Goal: Information Seeking & Learning: Learn about a topic

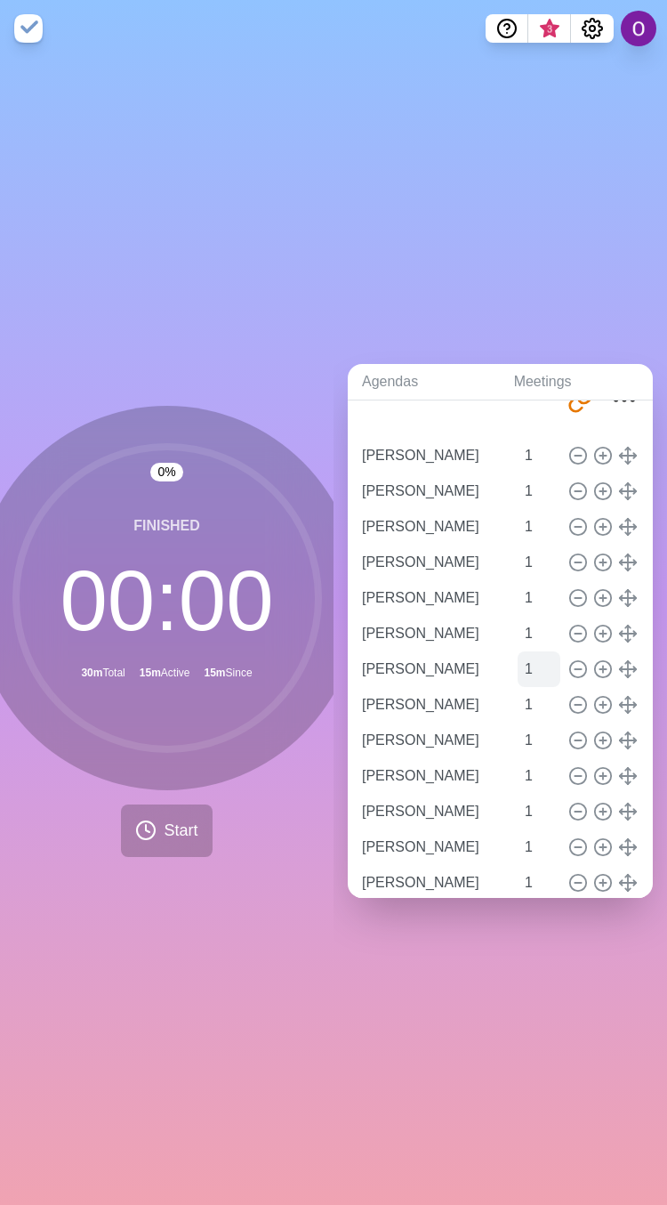
scroll to position [133, 0]
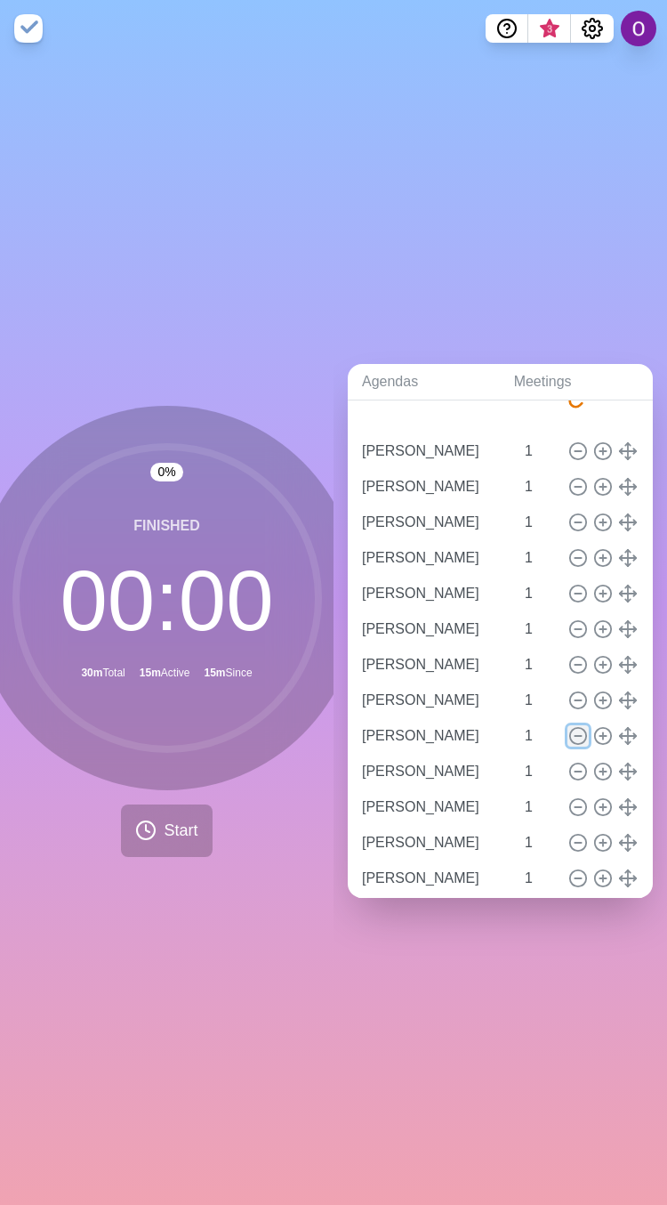
click at [569, 726] on icon at bounding box center [579, 736] width 20 height 20
type input "[PERSON_NAME]"
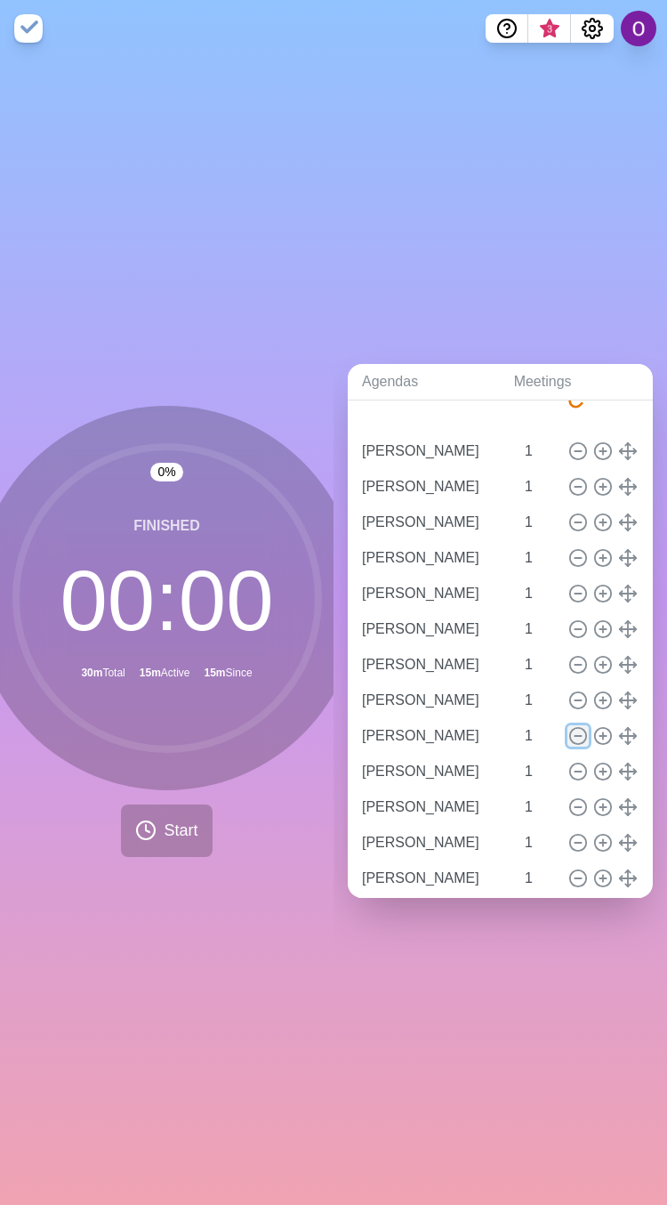
type input "[PERSON_NAME]"
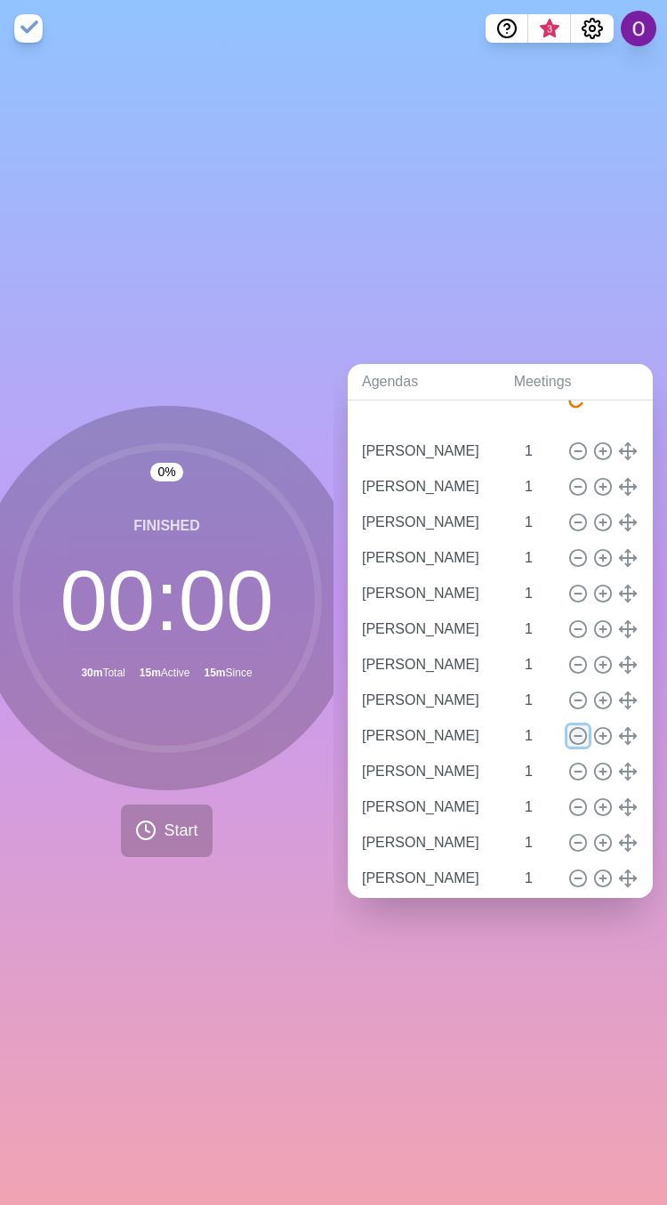
type input "[PERSON_NAME]"
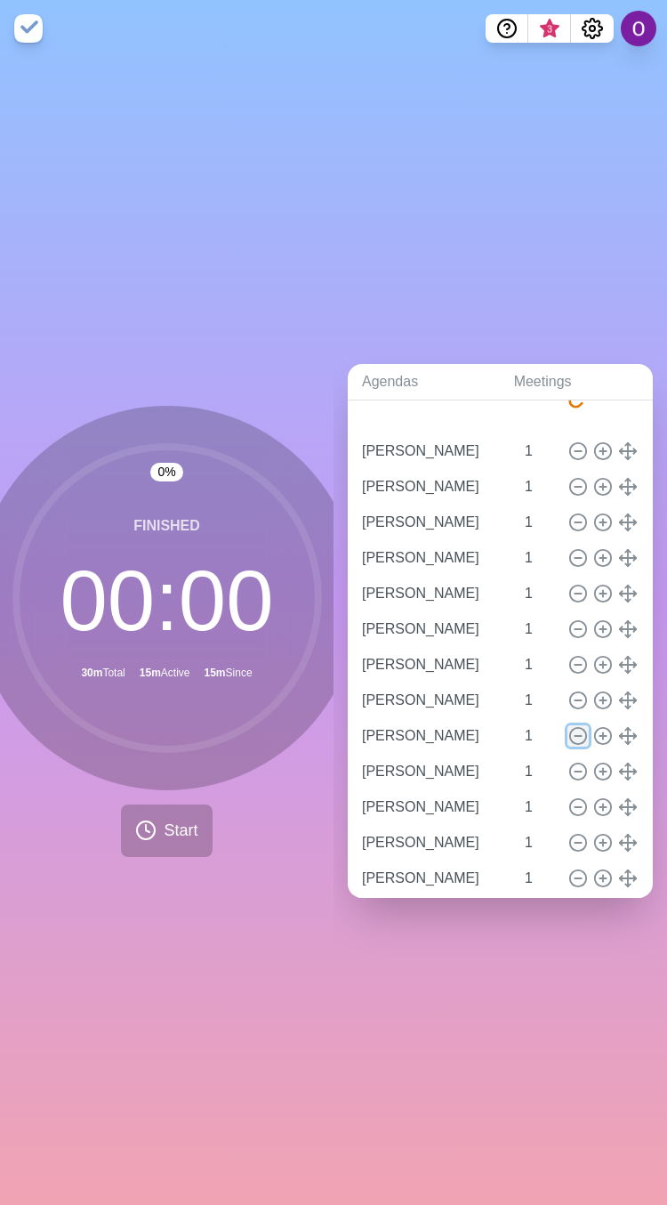
type input "[PERSON_NAME]"
type input "Q & A"
type input "5"
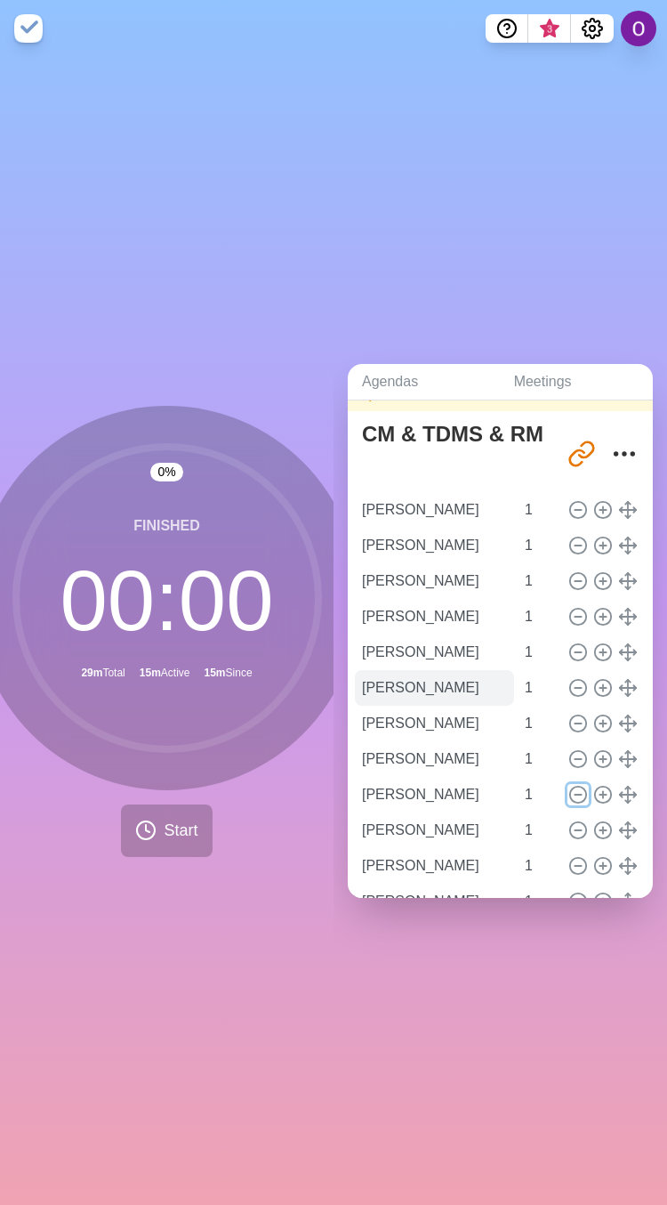
scroll to position [0, 0]
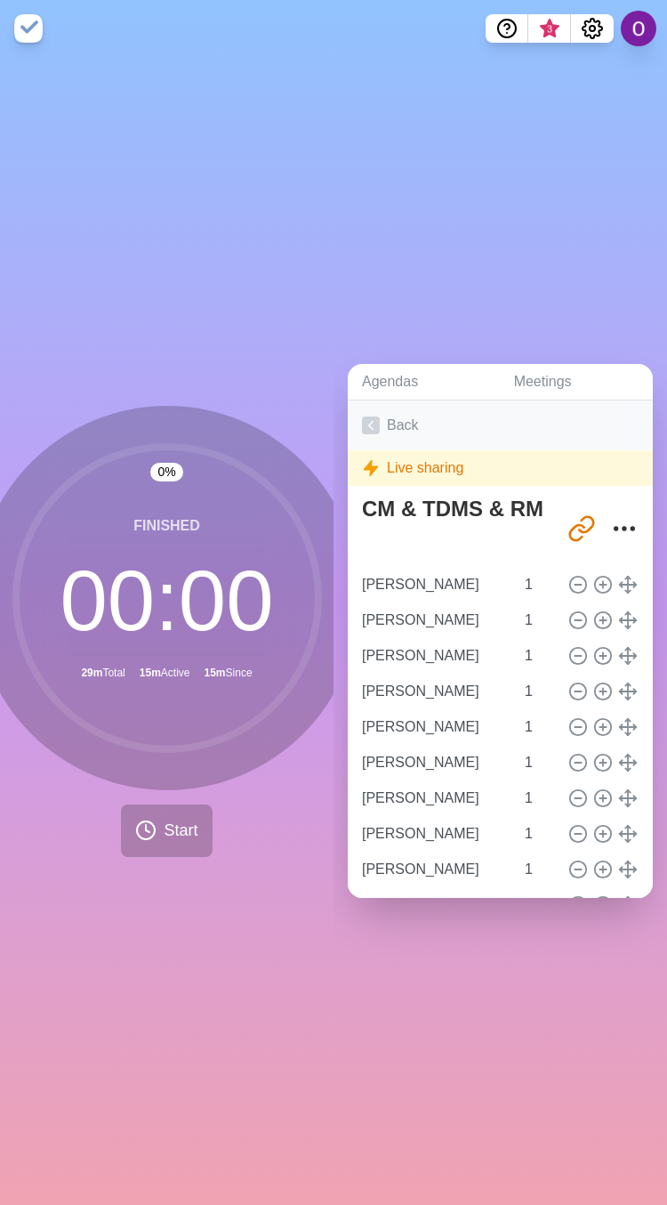
click at [376, 416] on icon at bounding box center [371, 425] width 18 height 18
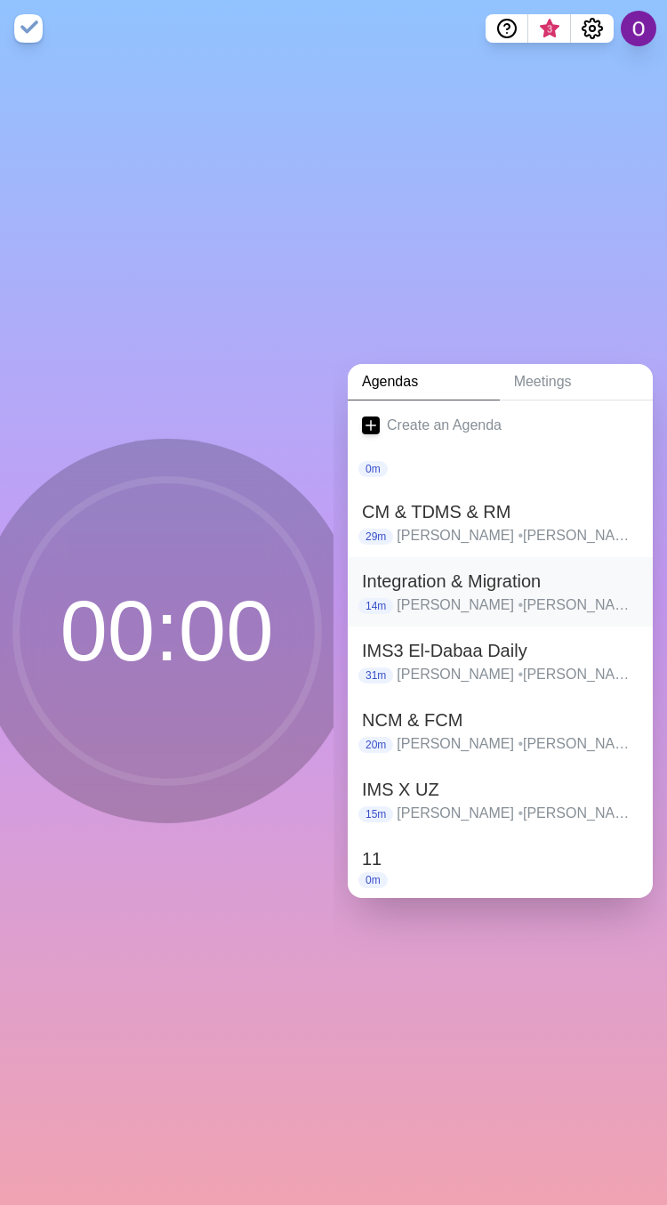
click at [423, 574] on h2 "Integration & Migration" at bounding box center [500, 581] width 277 height 27
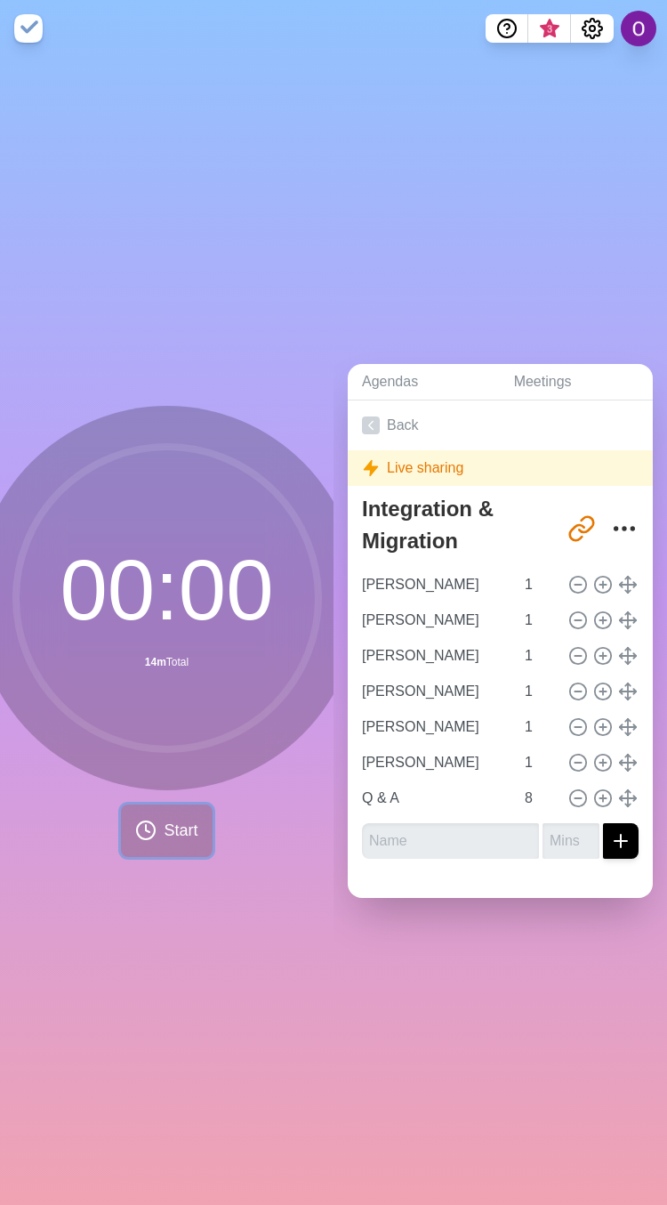
click at [168, 838] on button "Start" at bounding box center [166, 830] width 91 height 53
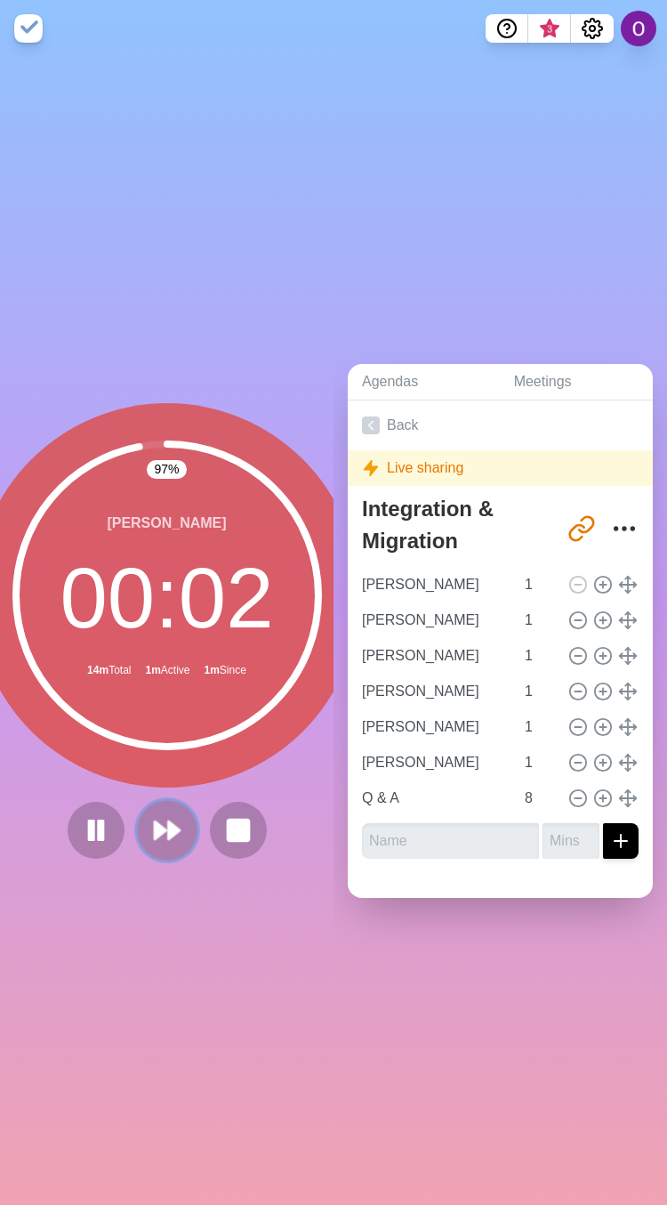
click at [168, 821] on polygon at bounding box center [174, 830] width 12 height 18
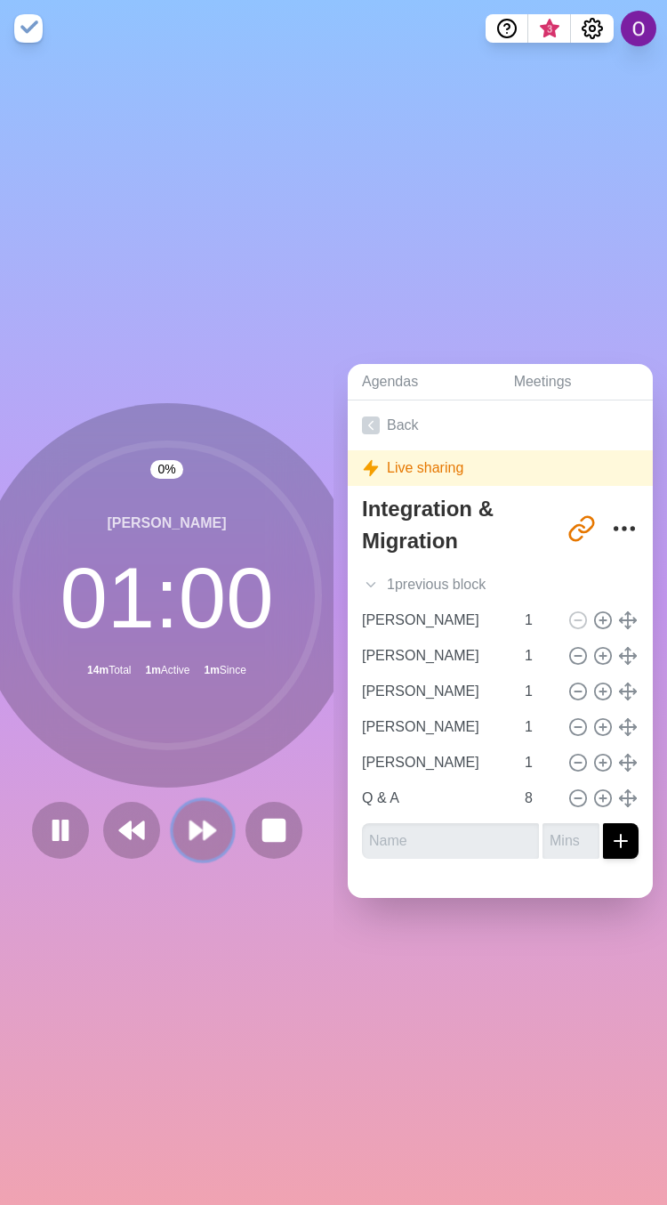
click at [190, 822] on polygon at bounding box center [196, 830] width 12 height 18
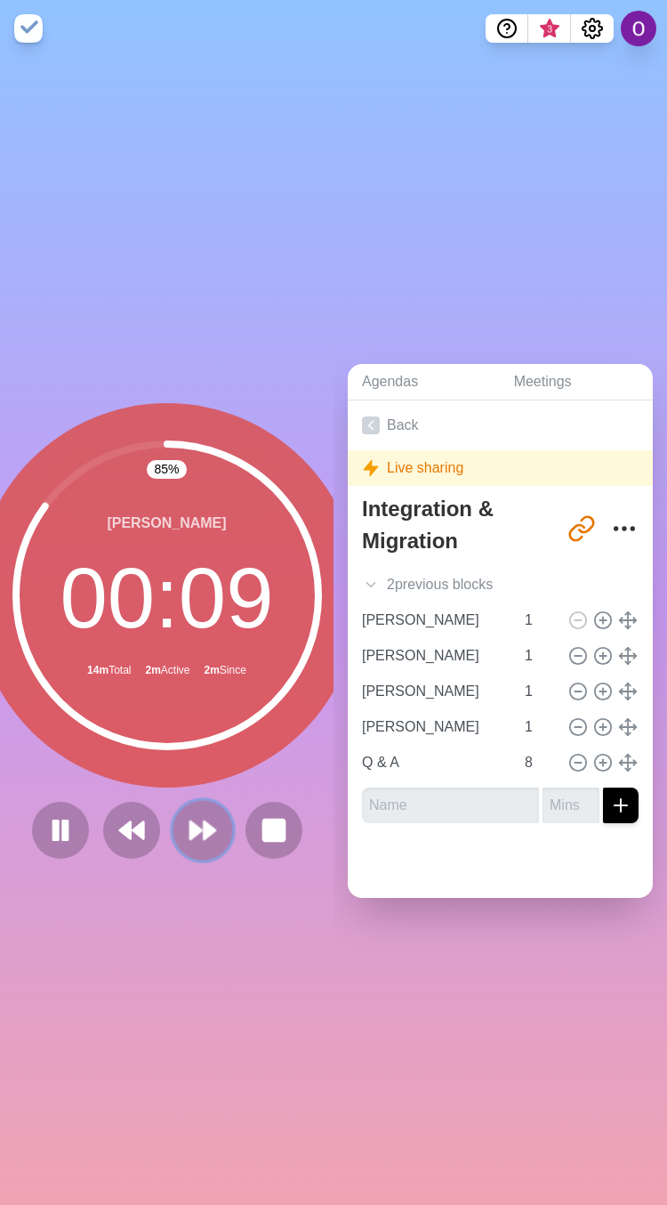
click at [204, 821] on polygon at bounding box center [210, 830] width 12 height 18
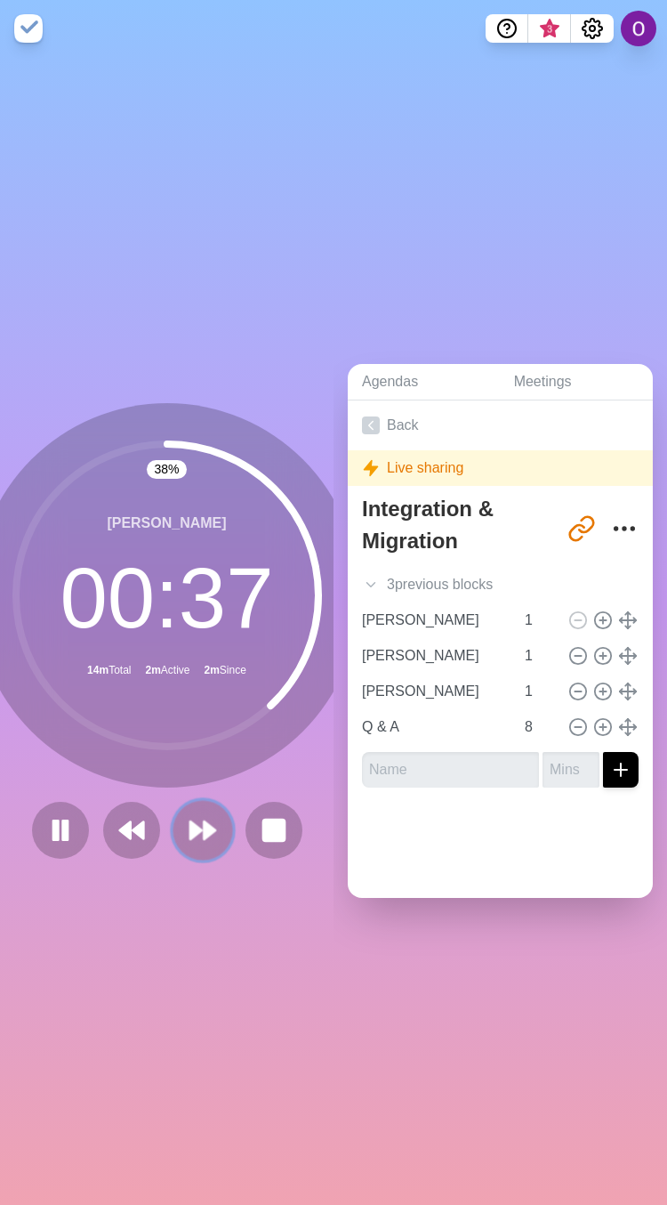
click at [204, 828] on polygon at bounding box center [210, 830] width 12 height 18
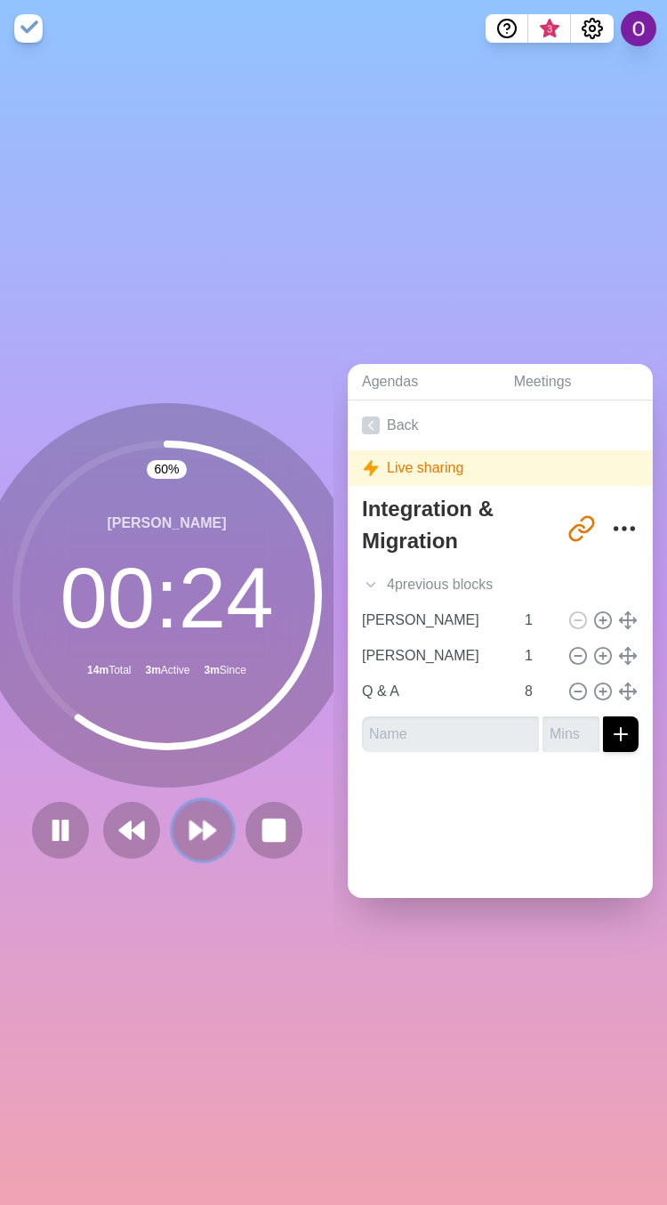
click at [190, 821] on polygon at bounding box center [196, 830] width 12 height 18
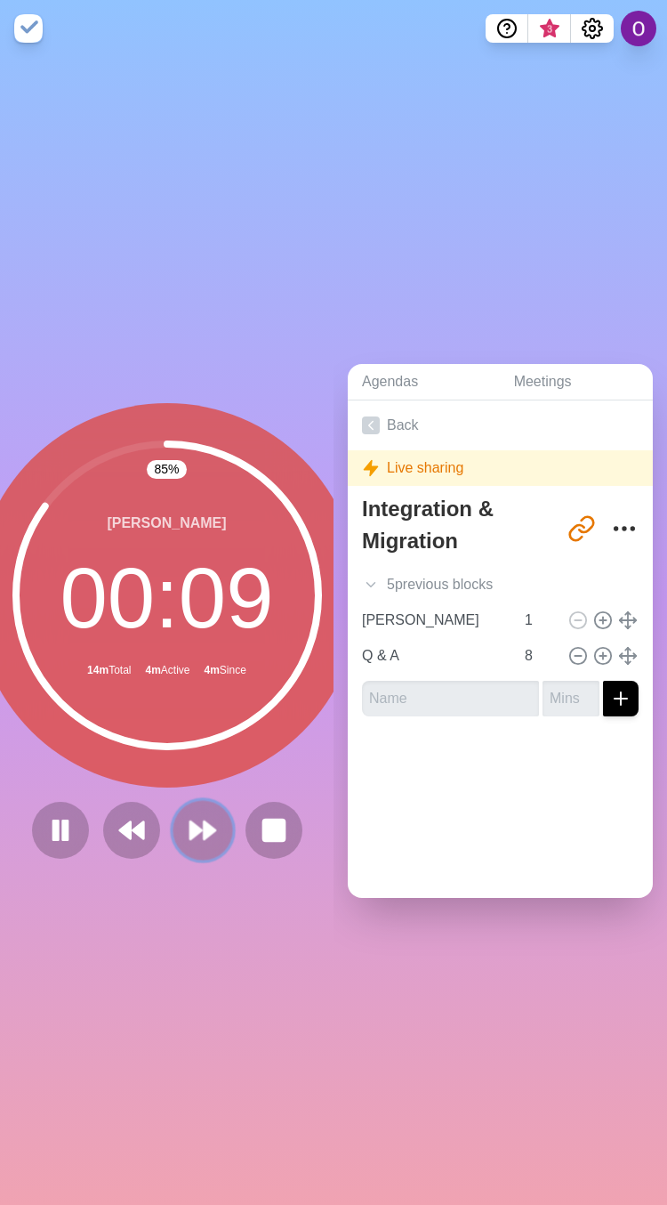
click at [192, 836] on button at bounding box center [203, 830] width 60 height 60
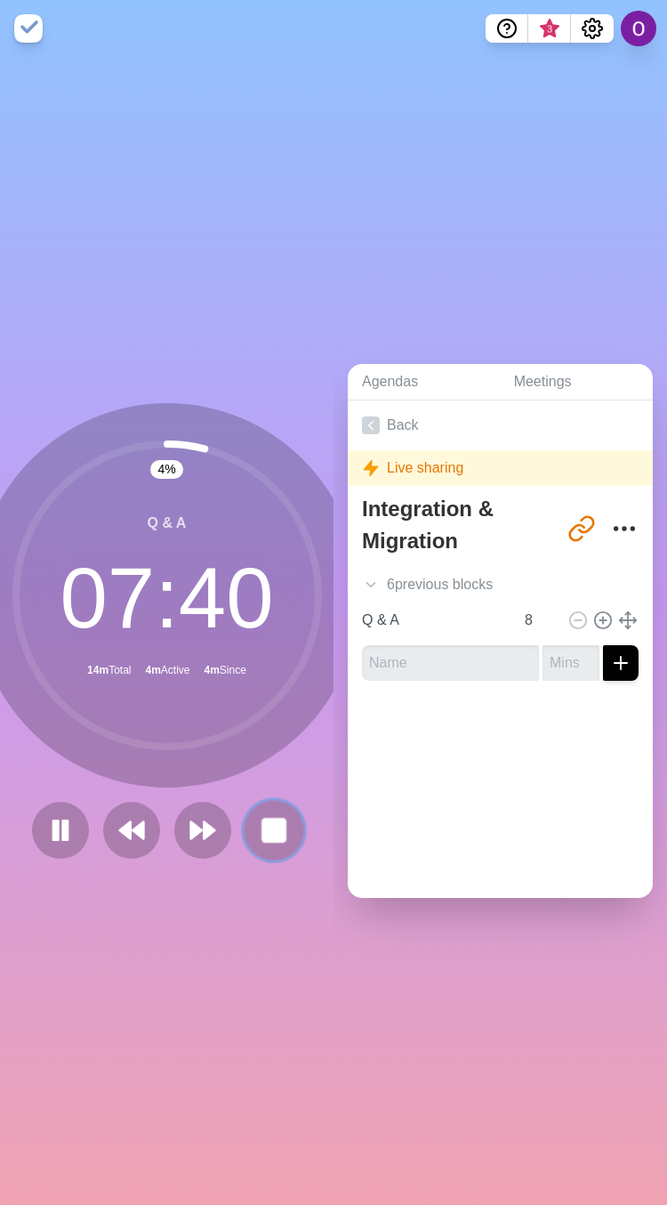
click at [263, 820] on rect at bounding box center [274, 830] width 22 height 22
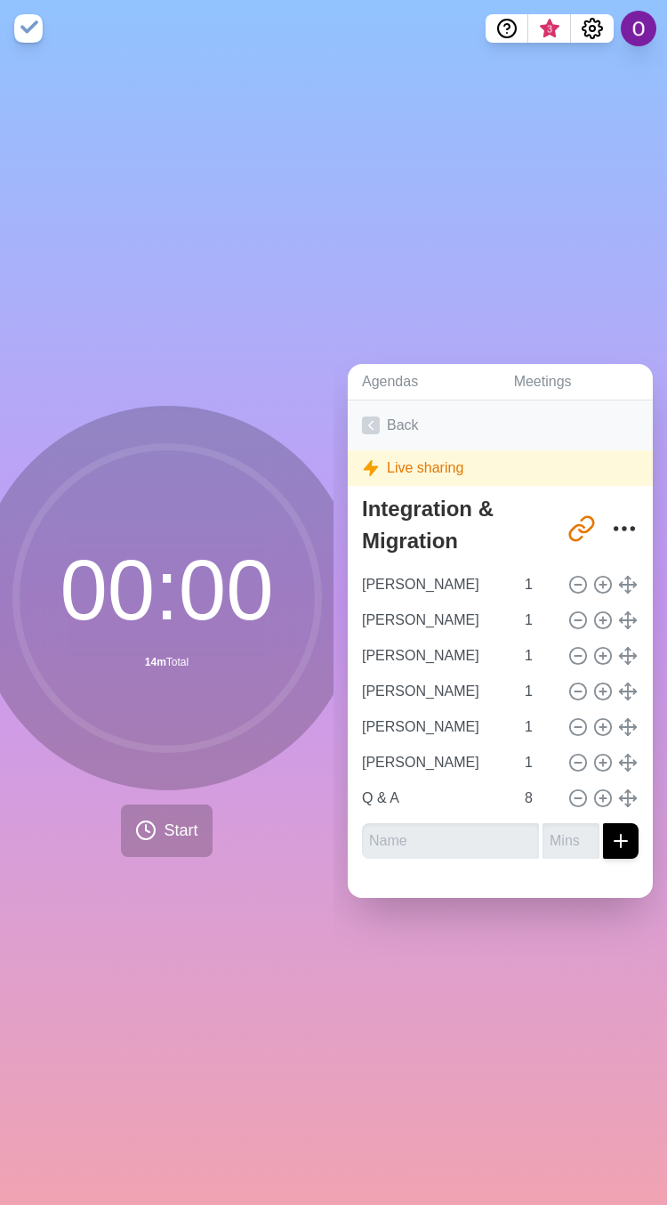
click at [369, 416] on icon at bounding box center [371, 425] width 18 height 18
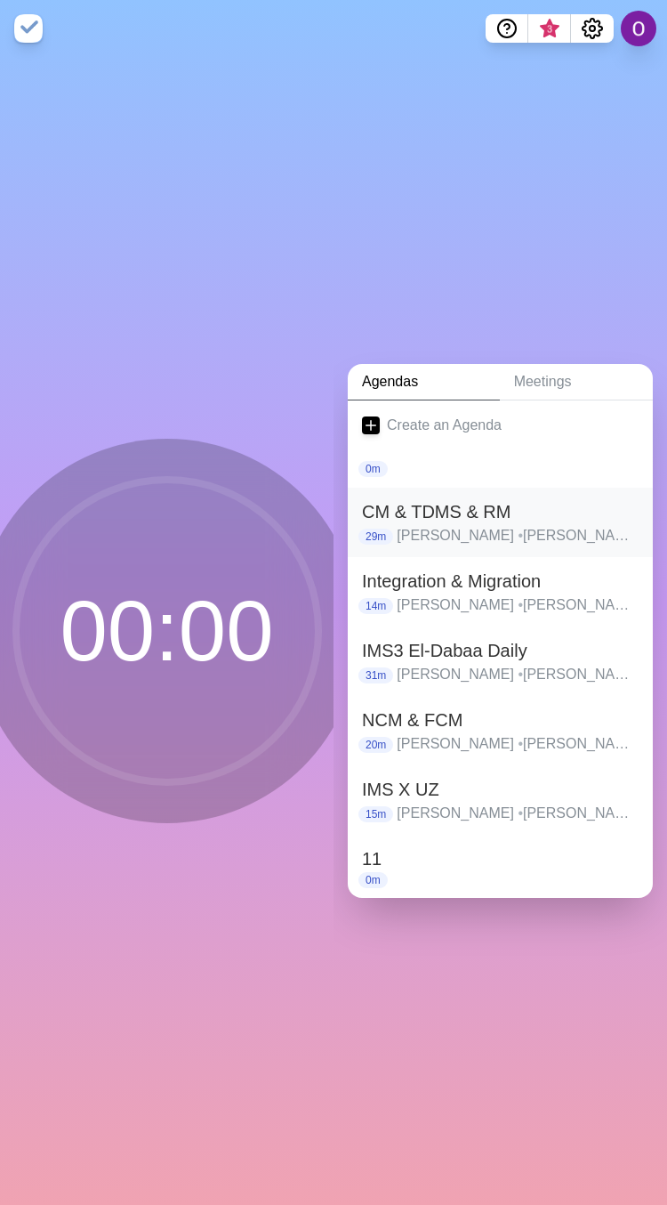
click at [440, 525] on p "[PERSON_NAME] • [PERSON_NAME] • [PERSON_NAME] • [PERSON_NAME] • [PERSON_NAME] •…" at bounding box center [518, 535] width 242 height 21
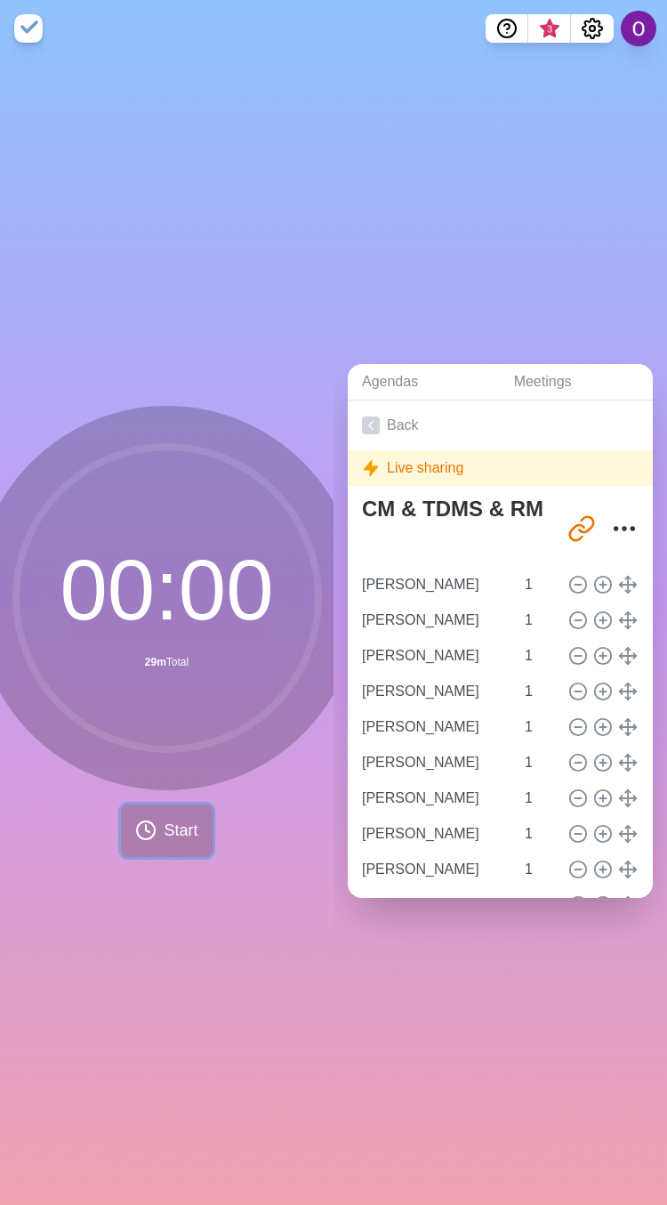
click at [184, 822] on span "Start" at bounding box center [181, 831] width 34 height 24
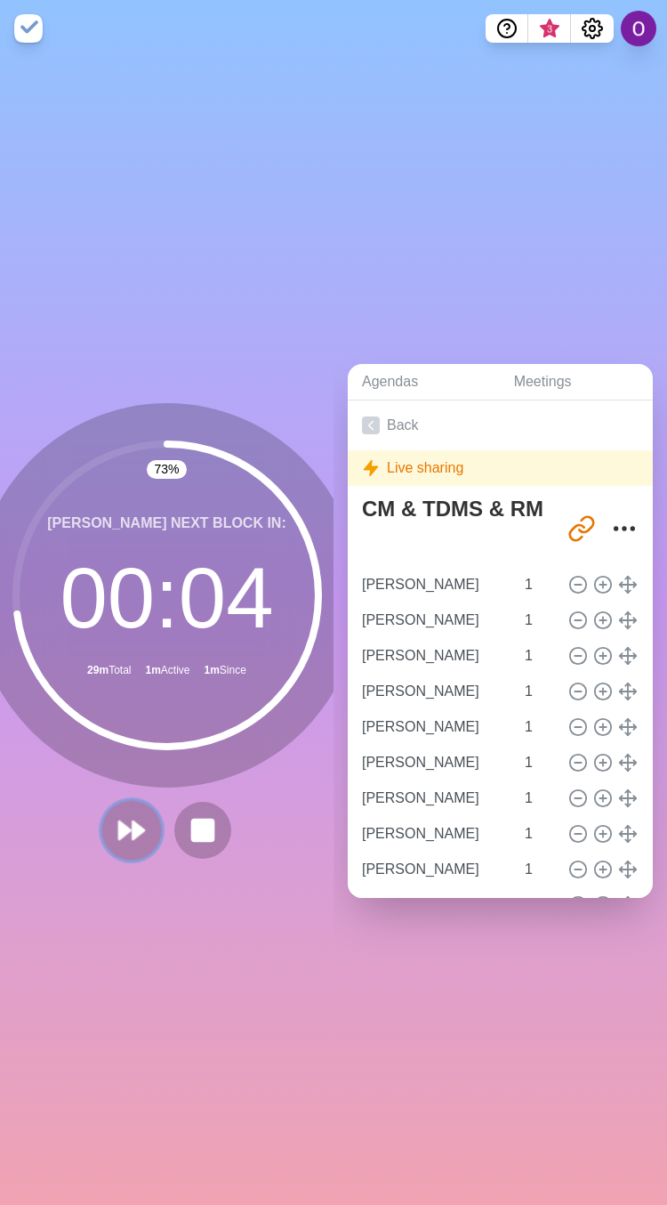
click at [129, 836] on button at bounding box center [131, 830] width 60 height 60
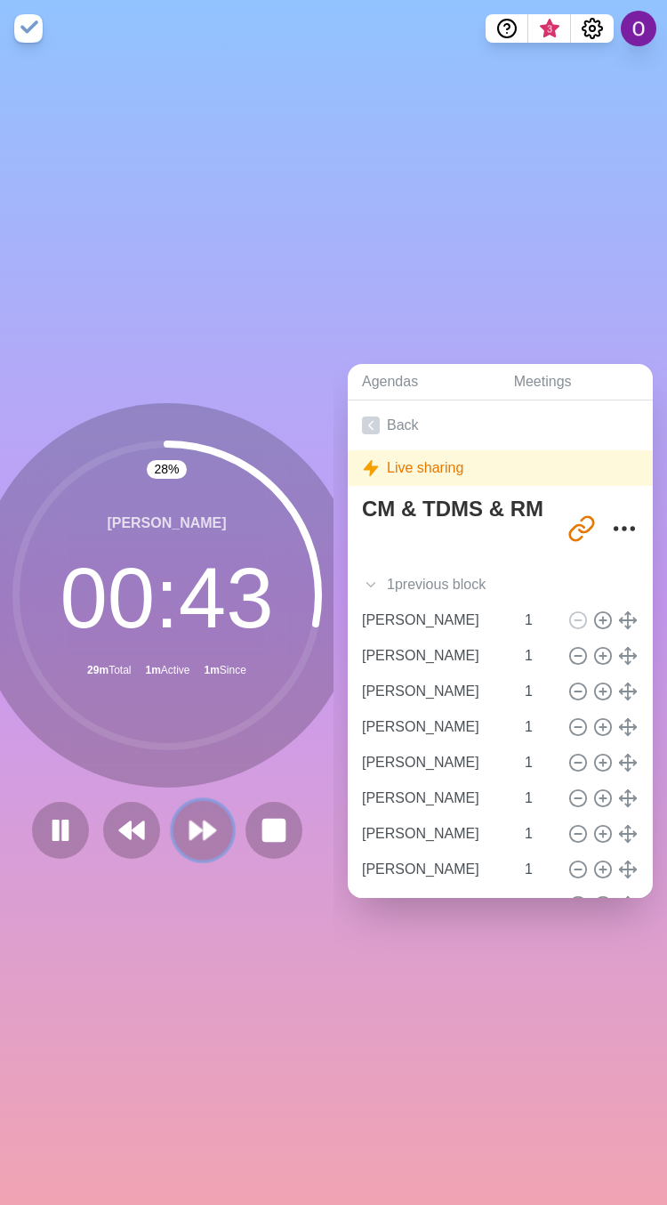
click at [204, 828] on polygon at bounding box center [210, 830] width 12 height 18
click at [201, 826] on icon at bounding box center [203, 830] width 30 height 30
click at [204, 821] on polygon at bounding box center [210, 830] width 12 height 18
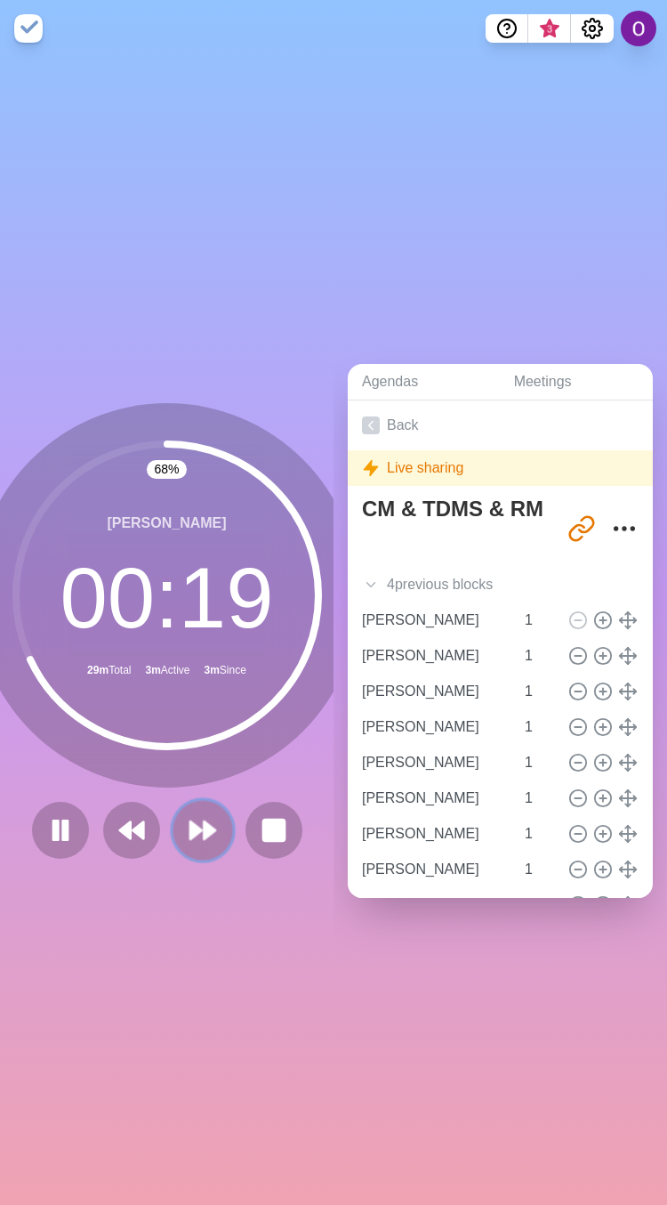
click at [188, 815] on icon at bounding box center [203, 830] width 30 height 30
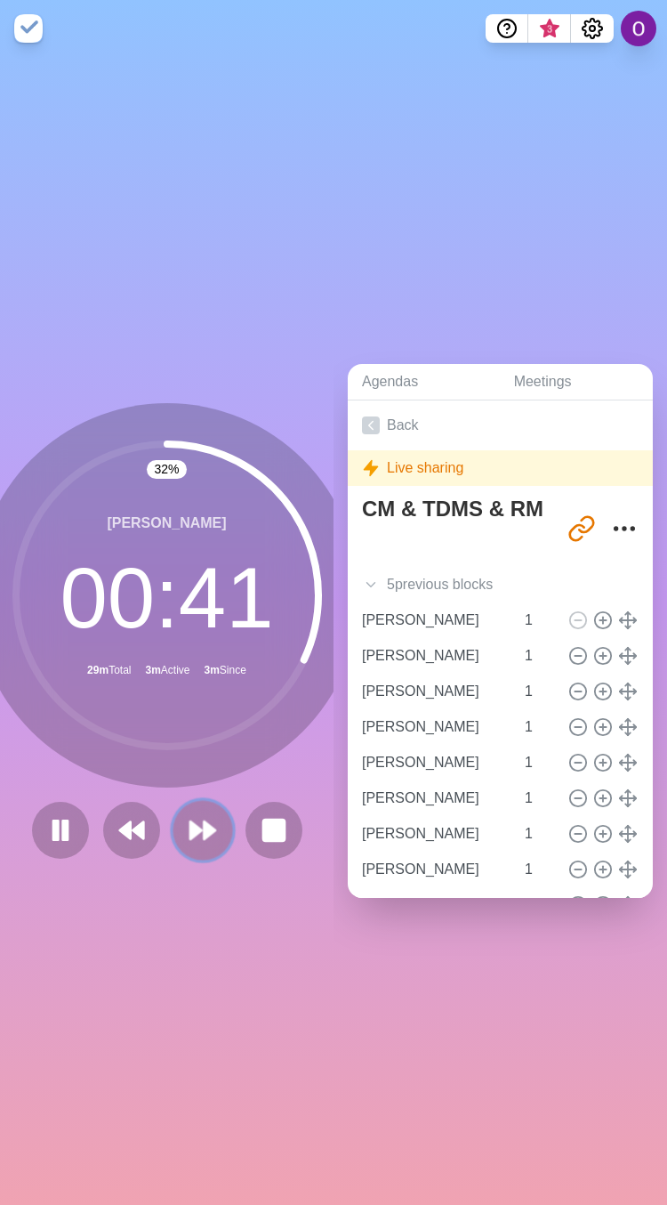
click at [190, 823] on polygon at bounding box center [196, 830] width 12 height 18
click at [204, 822] on polygon at bounding box center [210, 830] width 12 height 18
click at [200, 815] on icon at bounding box center [203, 830] width 30 height 30
click at [204, 821] on polygon at bounding box center [210, 830] width 12 height 18
click at [190, 823] on polygon at bounding box center [196, 830] width 12 height 18
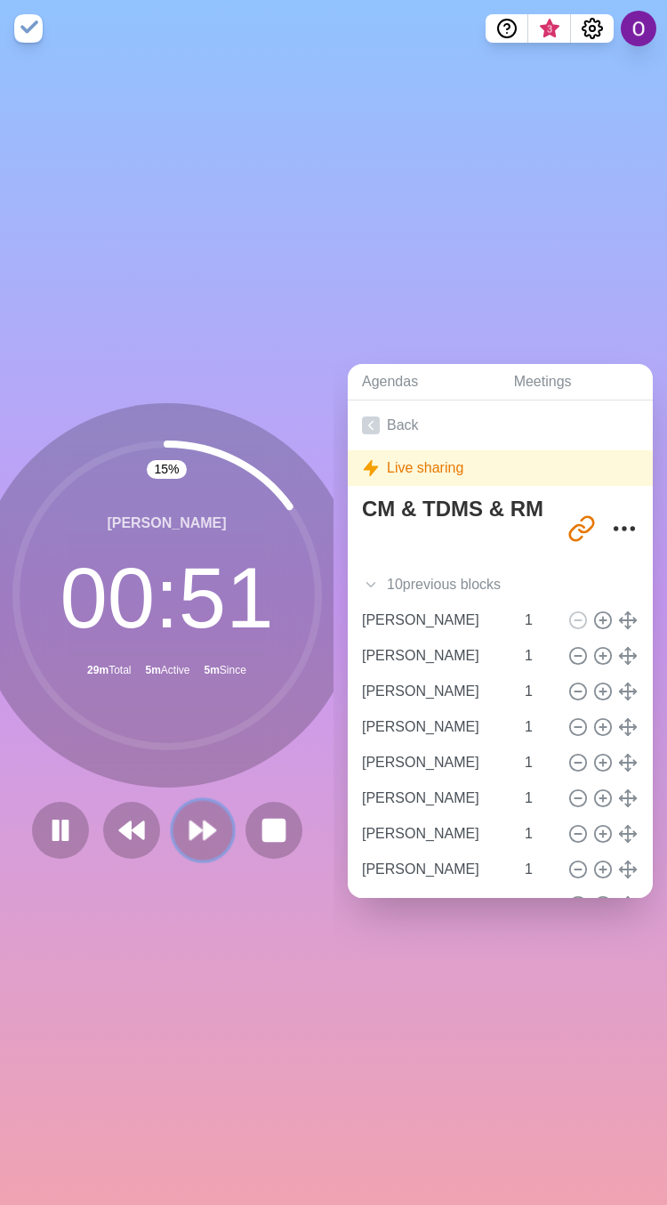
click at [190, 821] on polygon at bounding box center [196, 830] width 12 height 18
click at [190, 833] on icon at bounding box center [203, 830] width 30 height 30
click at [204, 821] on polygon at bounding box center [210, 830] width 12 height 18
click at [176, 815] on button at bounding box center [203, 830] width 60 height 60
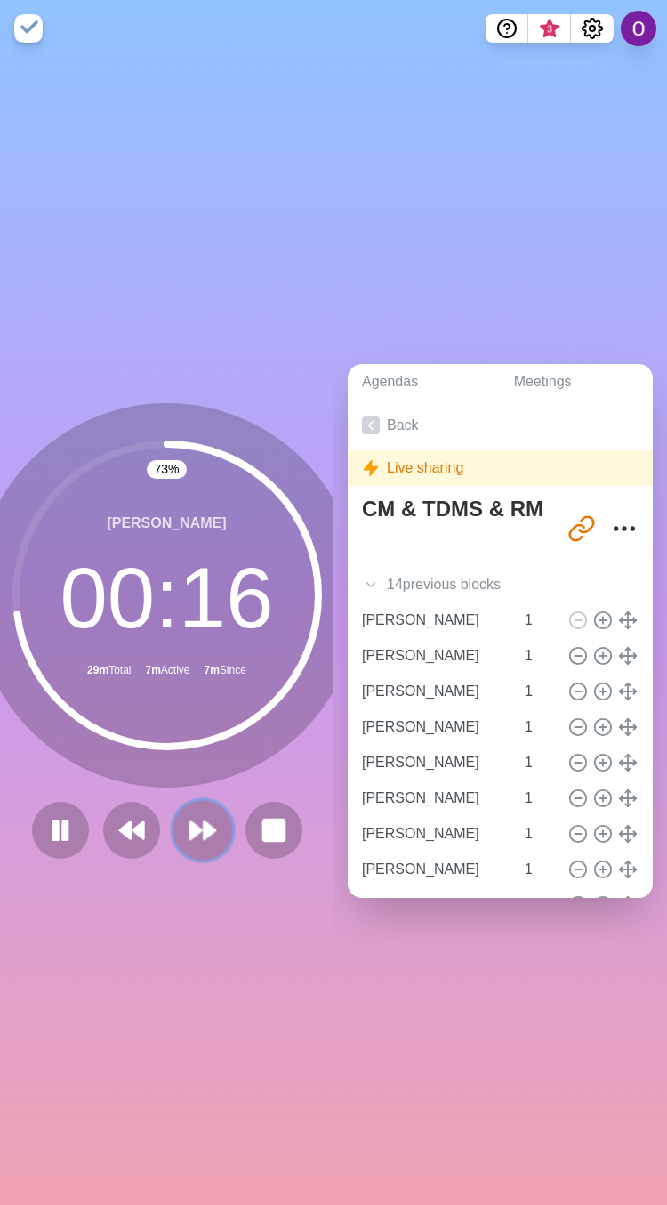
click at [204, 828] on polygon at bounding box center [210, 830] width 12 height 18
click at [190, 821] on polygon at bounding box center [196, 830] width 12 height 18
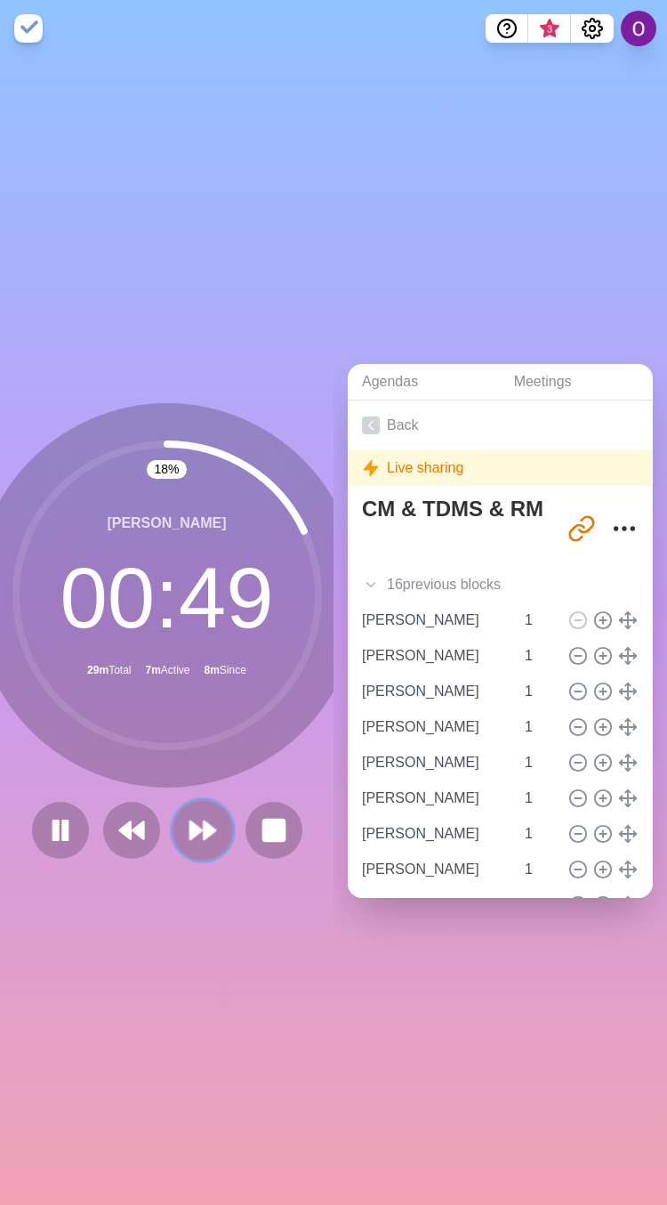
click at [198, 828] on icon at bounding box center [203, 830] width 30 height 30
click at [204, 821] on polygon at bounding box center [210, 830] width 12 height 18
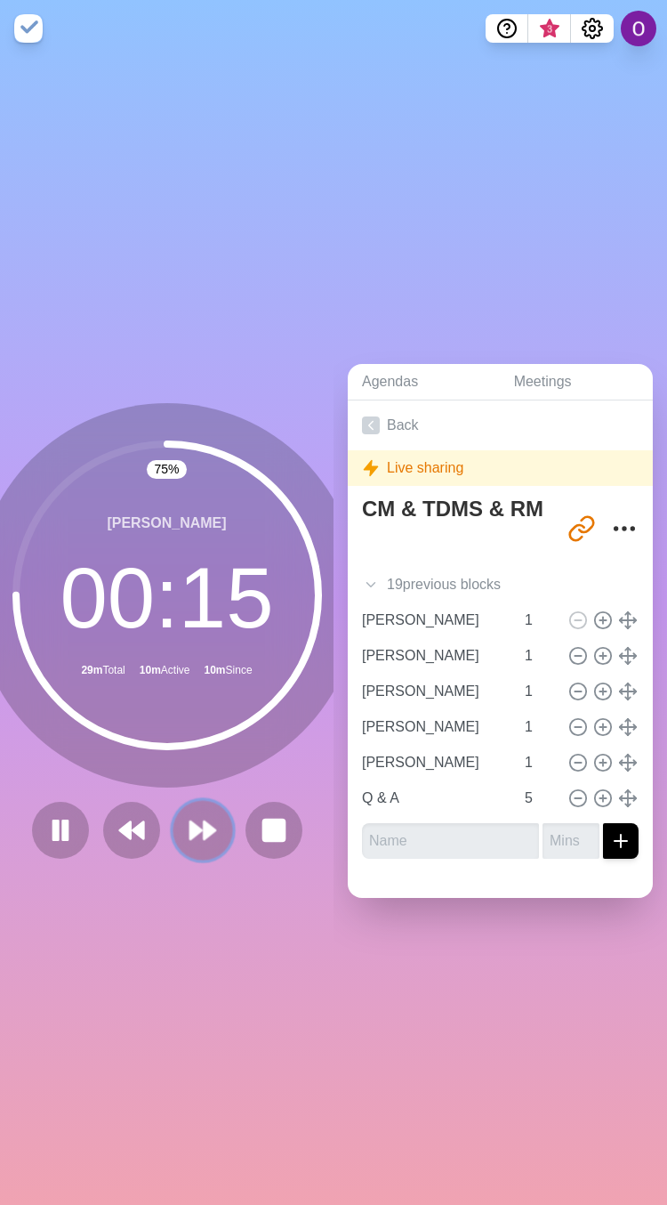
click at [173, 814] on button at bounding box center [203, 830] width 60 height 60
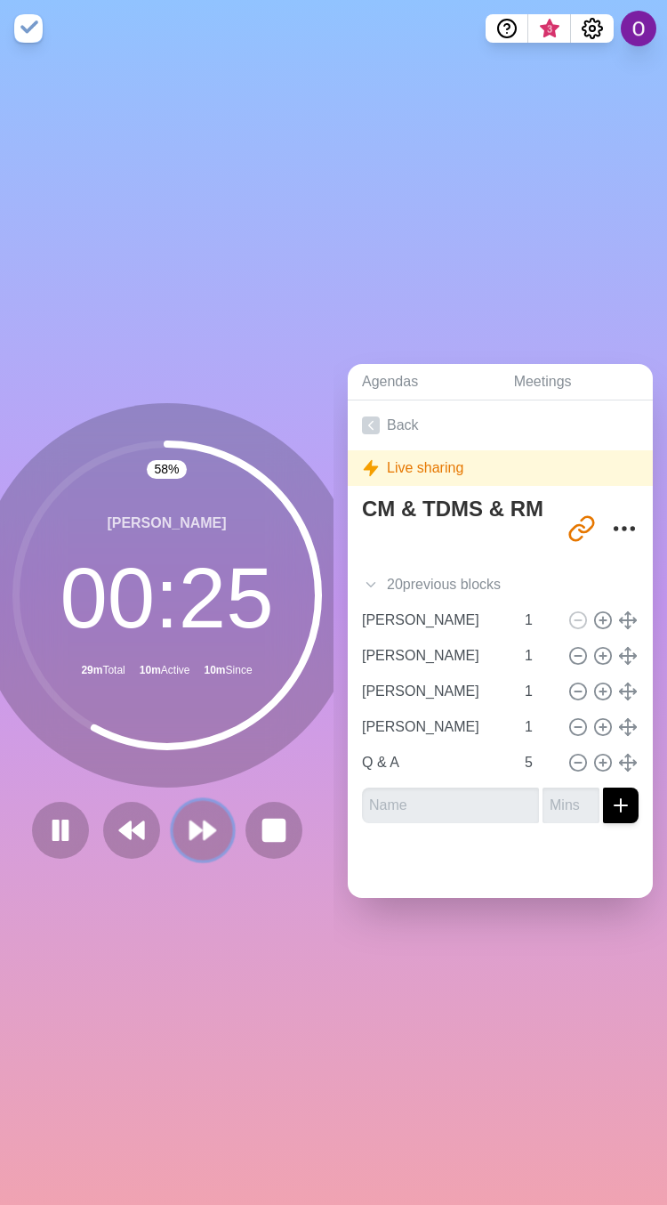
click at [192, 821] on polygon at bounding box center [196, 830] width 12 height 18
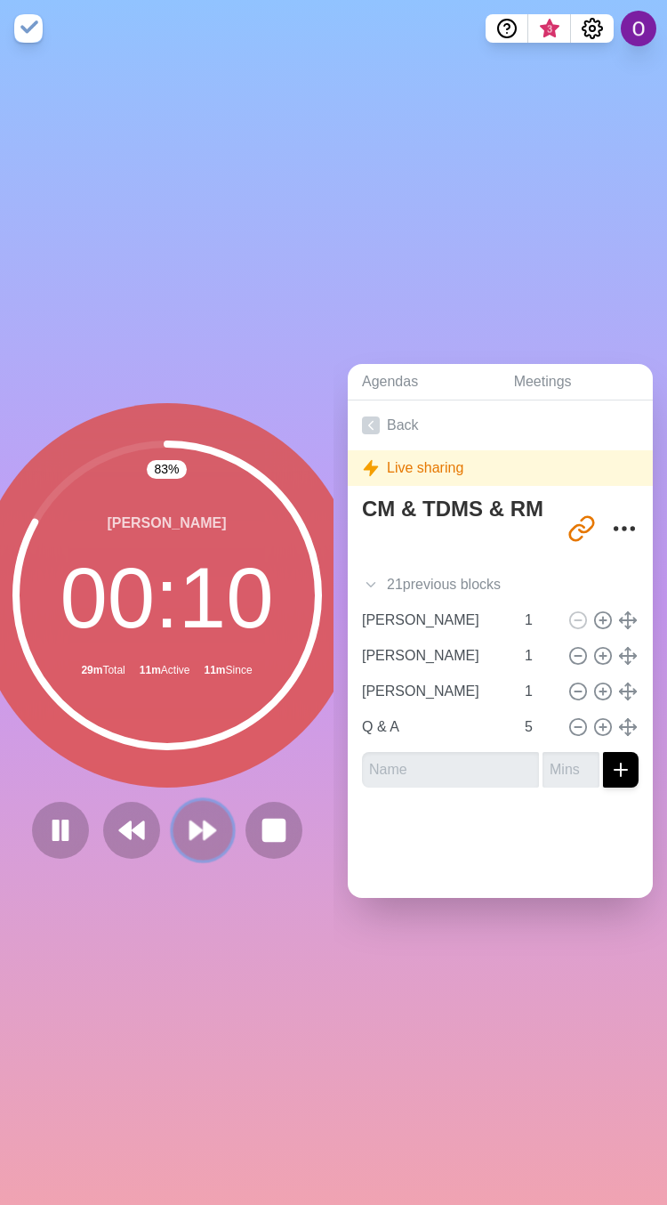
click at [204, 821] on polygon at bounding box center [210, 830] width 12 height 18
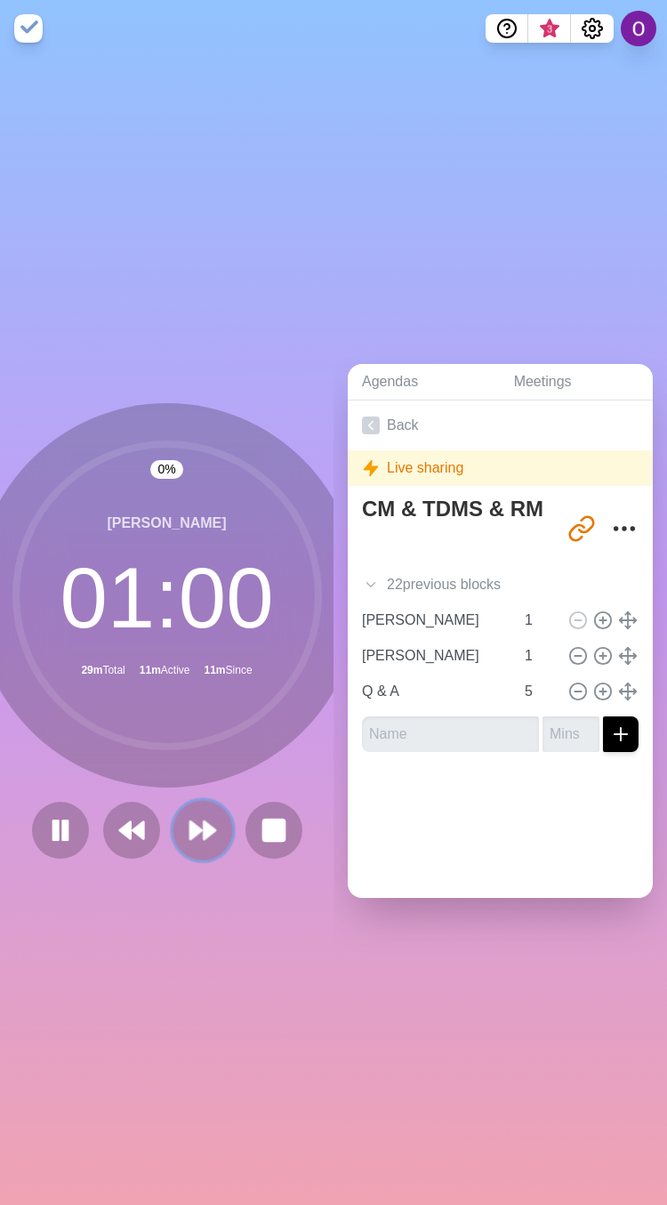
click at [204, 821] on polygon at bounding box center [210, 830] width 12 height 18
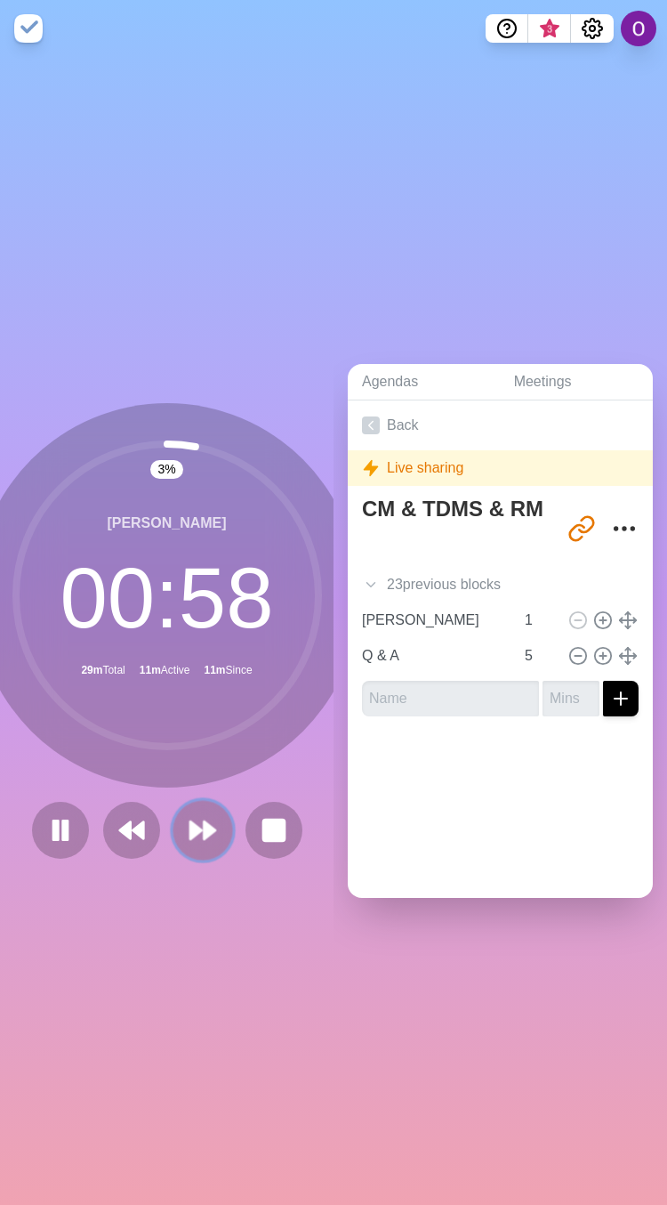
click at [204, 821] on polygon at bounding box center [210, 830] width 12 height 18
